Goal: Information Seeking & Learning: Learn about a topic

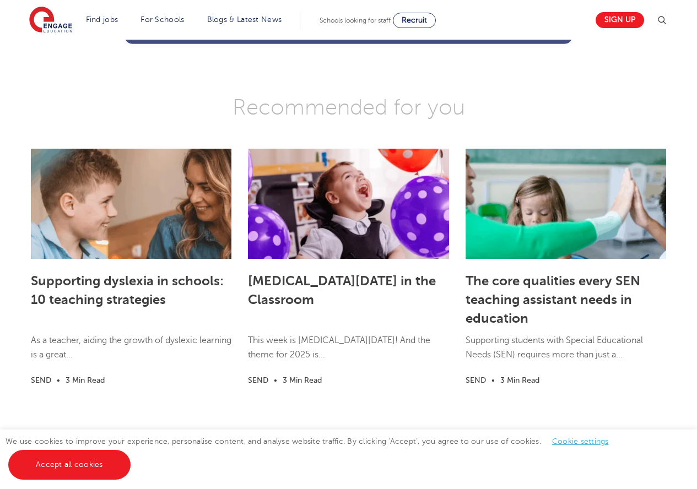
scroll to position [2966, 0]
